Goal: Task Accomplishment & Management: Use online tool/utility

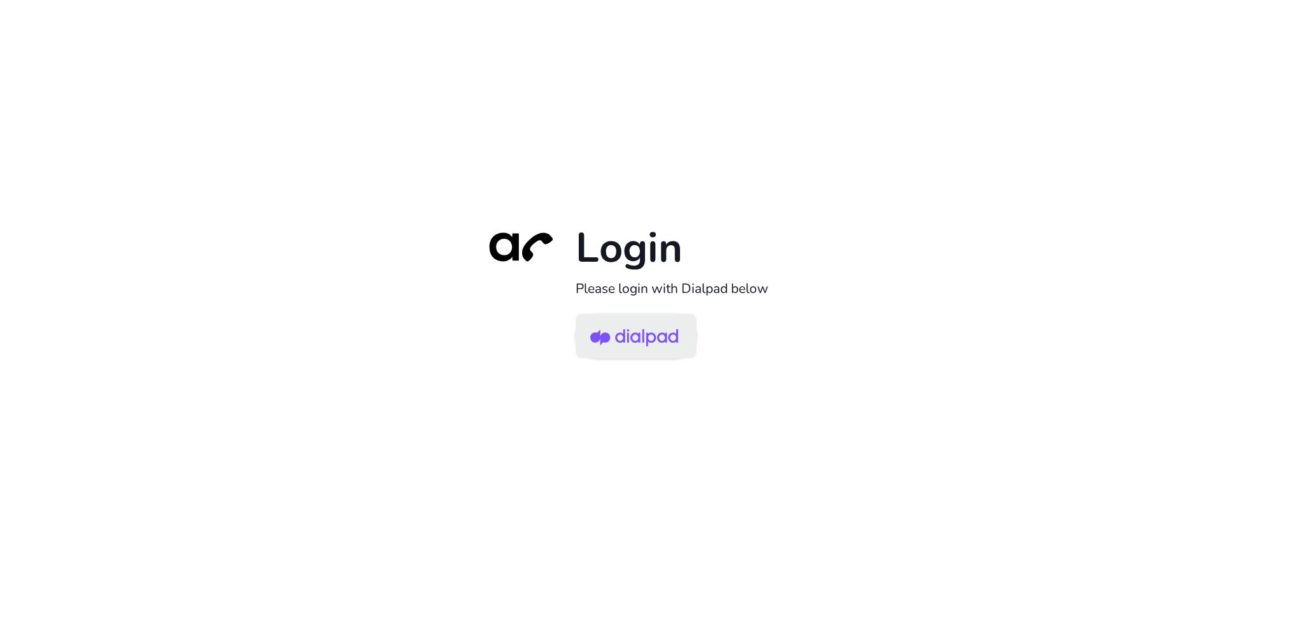
click at [645, 350] on img at bounding box center [634, 337] width 88 height 41
drag, startPoint x: 0, startPoint y: 0, endPoint x: 424, endPoint y: 112, distance: 438.7
click at [420, 111] on div "Login Please login with Dialpad below" at bounding box center [652, 313] width 1304 height 626
drag, startPoint x: 1248, startPoint y: 0, endPoint x: 796, endPoint y: 146, distance: 475.3
click at [796, 146] on div "Login Please login with Dialpad below" at bounding box center [652, 313] width 1304 height 626
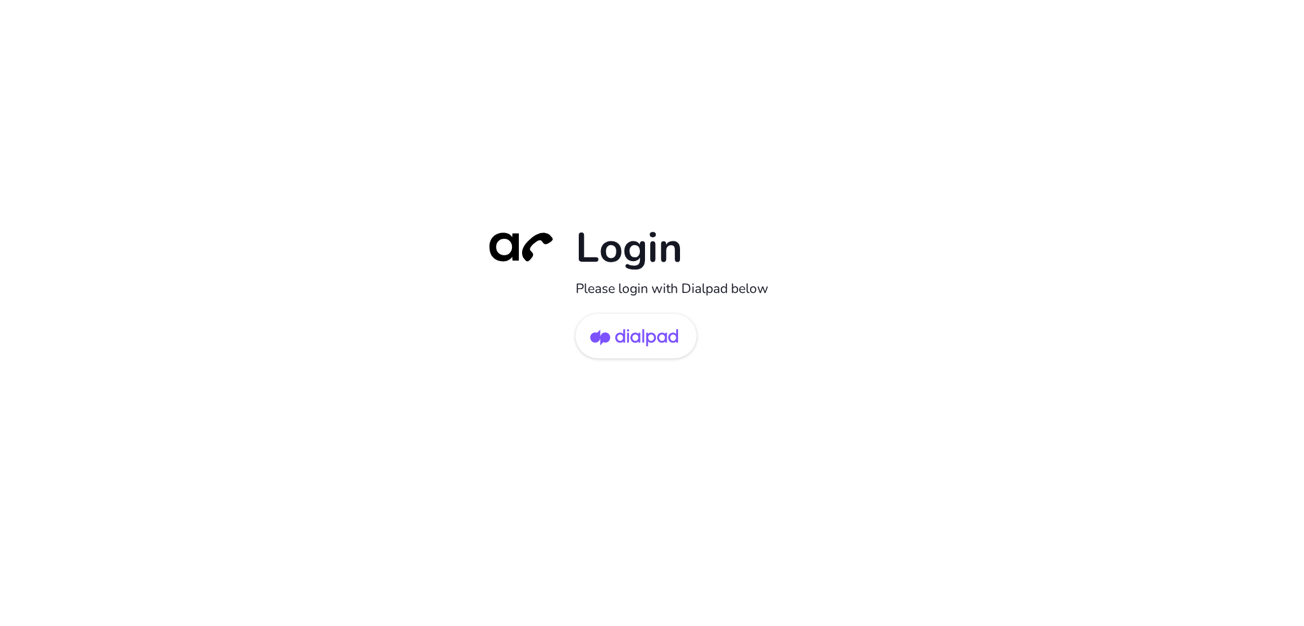
click at [224, 201] on div "Login Please login with Dialpad below" at bounding box center [652, 313] width 1304 height 626
